Goal: Information Seeking & Learning: Learn about a topic

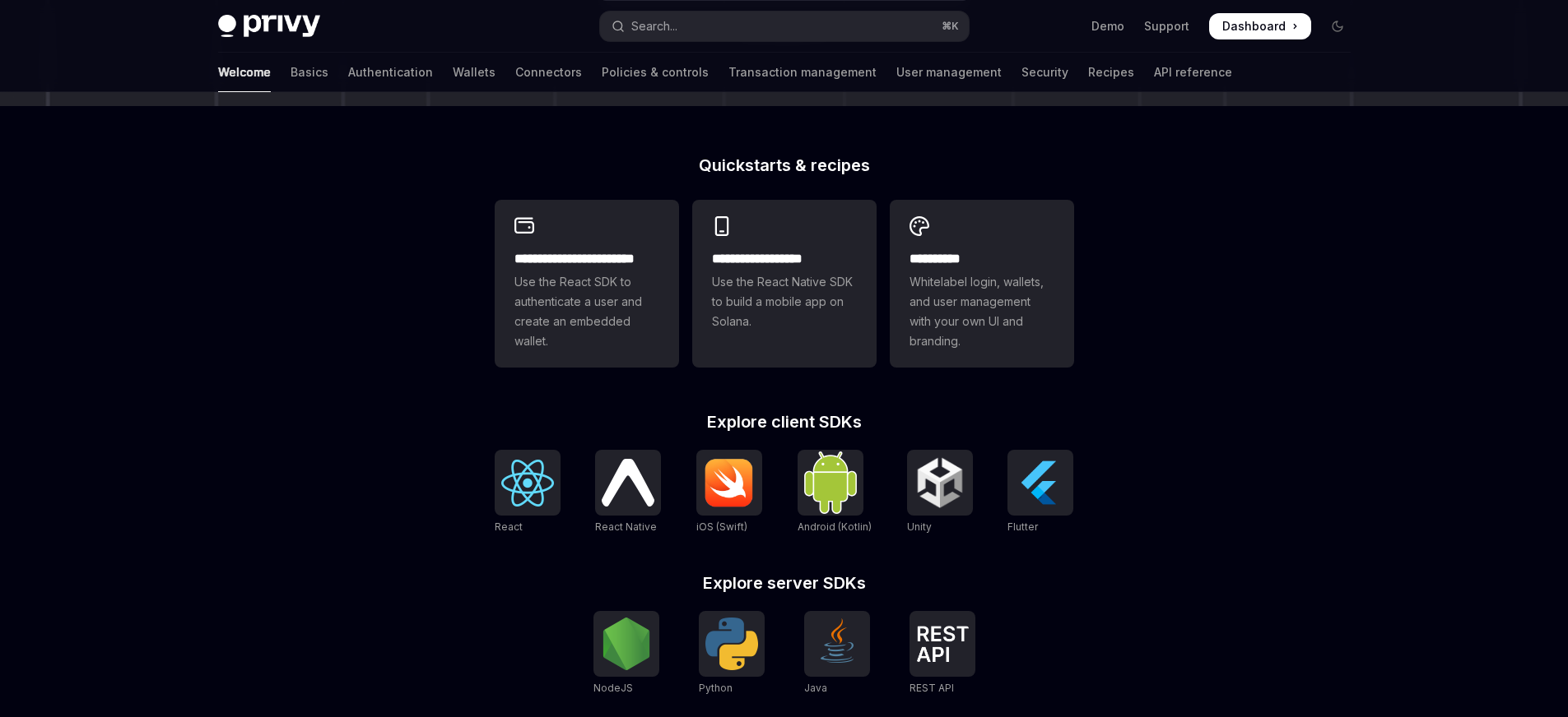
scroll to position [371, 0]
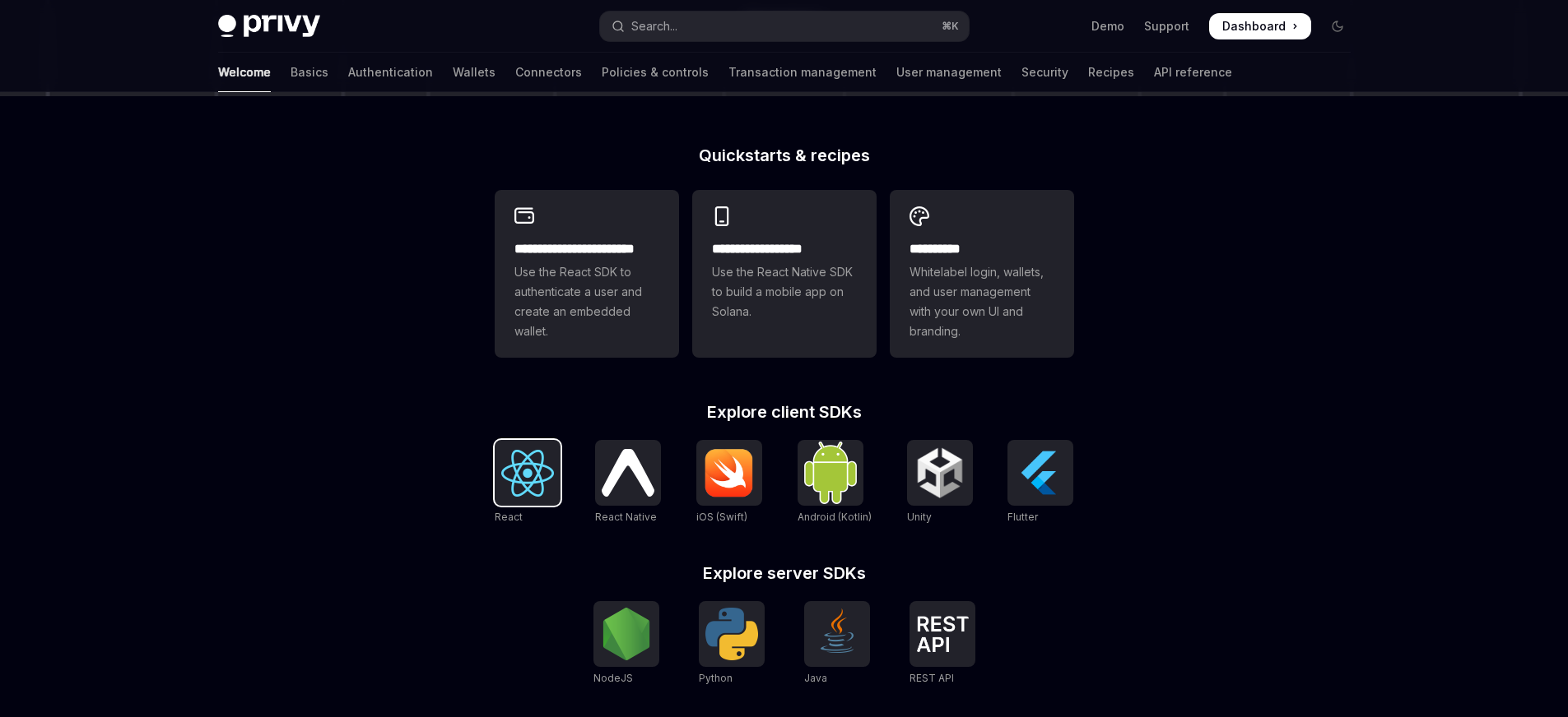
click at [511, 467] on img at bounding box center [527, 473] width 53 height 47
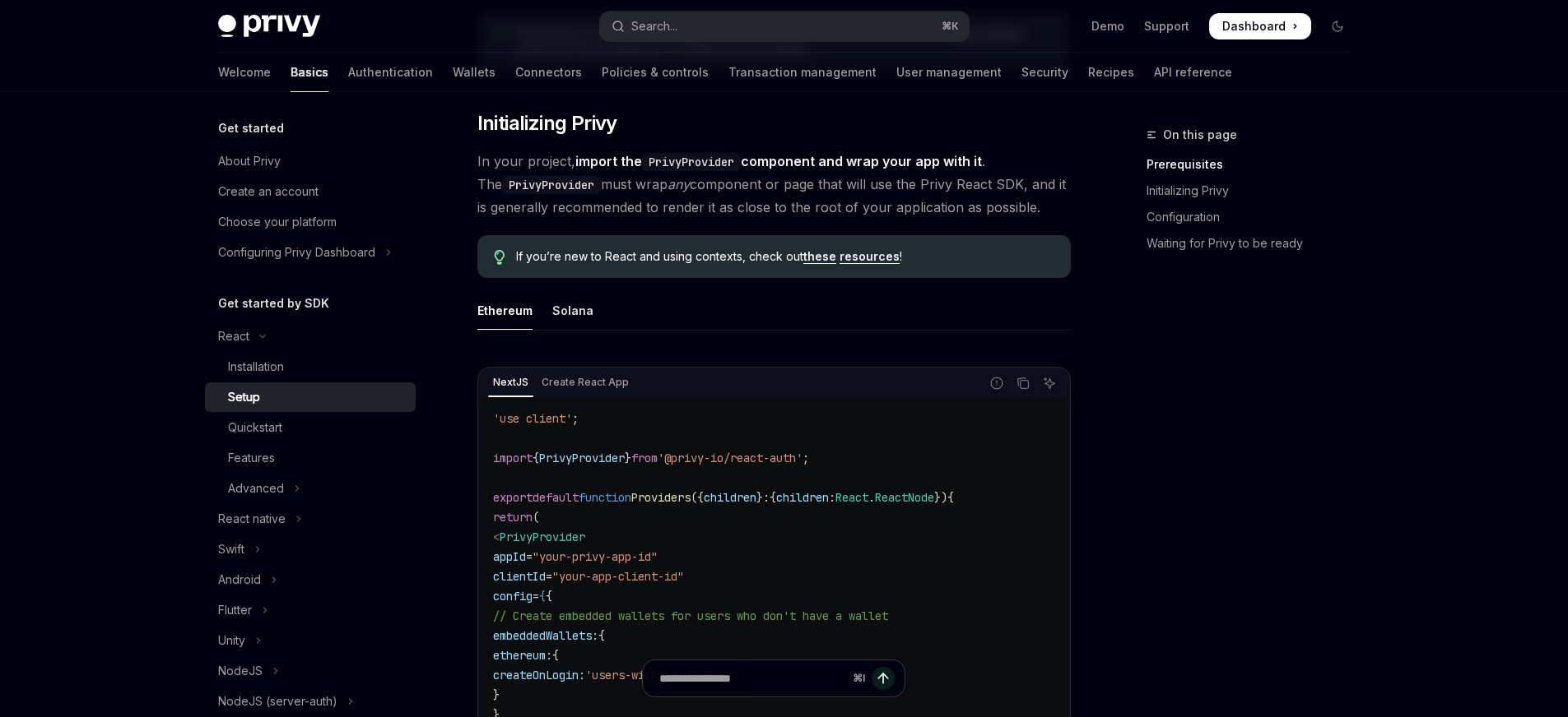
scroll to position [414, 0]
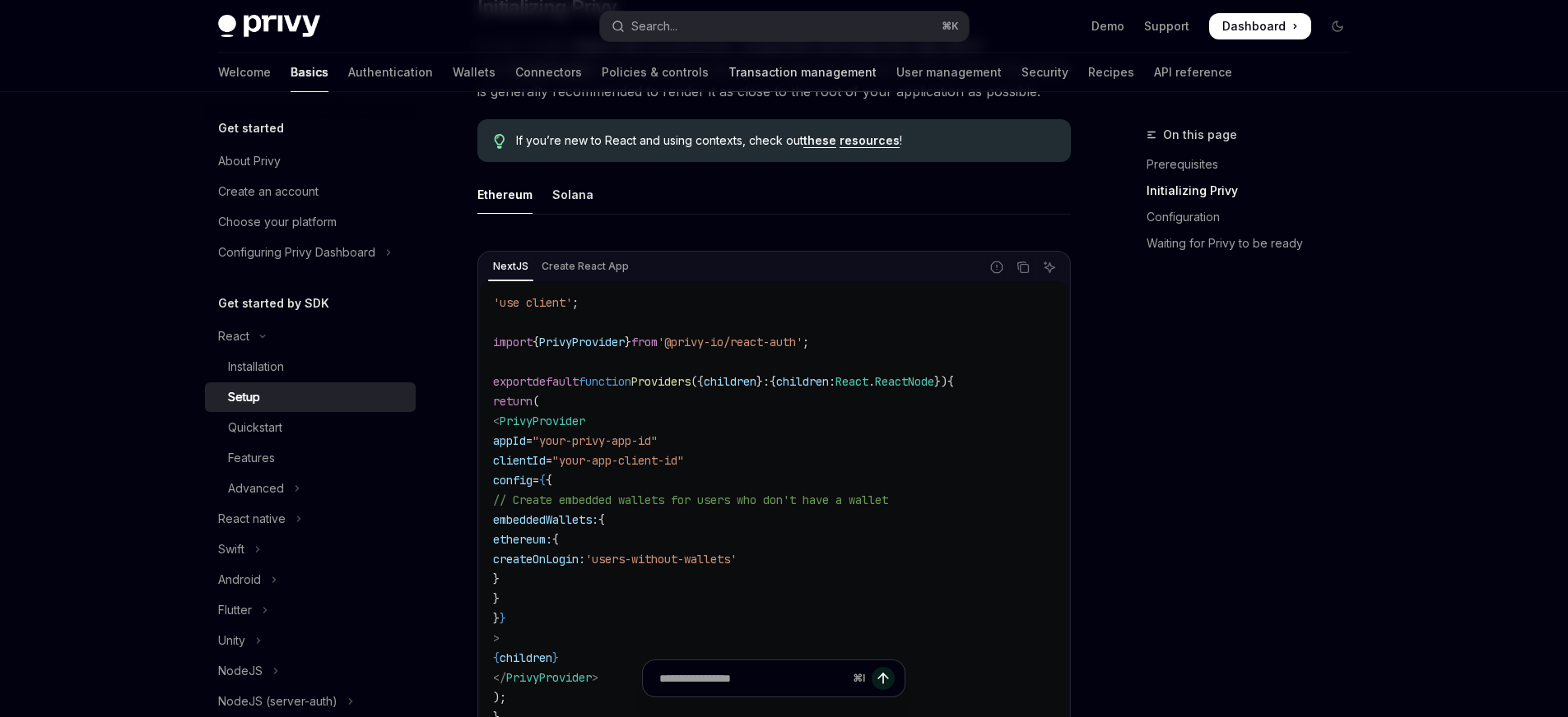
click at [728, 71] on link "Transaction management" at bounding box center [802, 72] width 148 height 40
type textarea "*"
